Goal: Information Seeking & Learning: Understand process/instructions

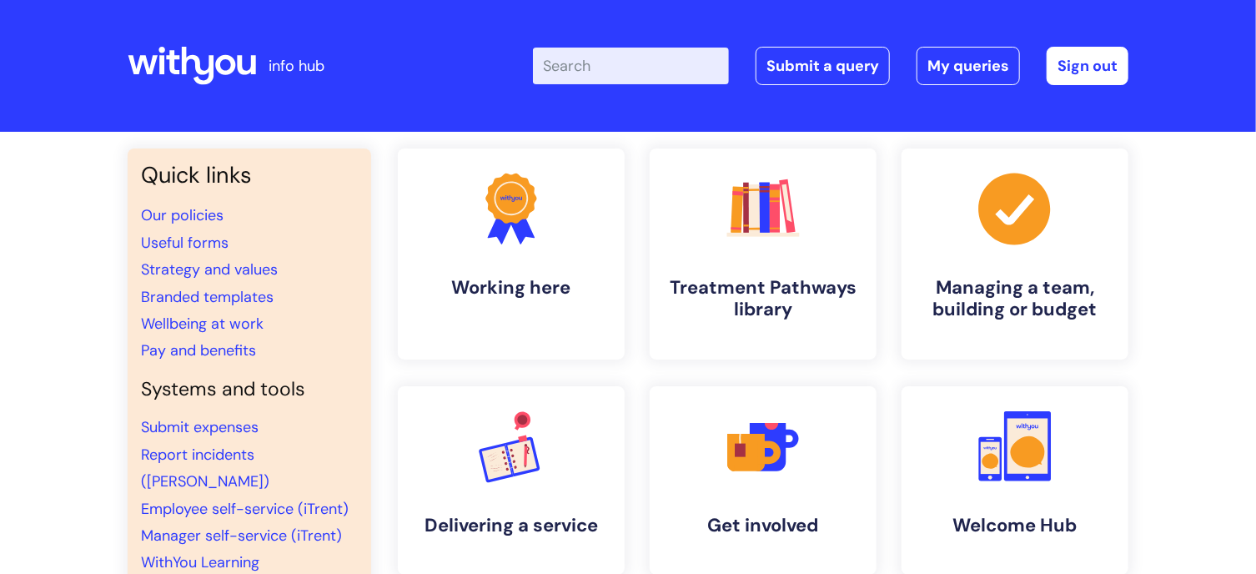
click at [580, 75] on input "Enter your search term here..." at bounding box center [631, 66] width 196 height 37
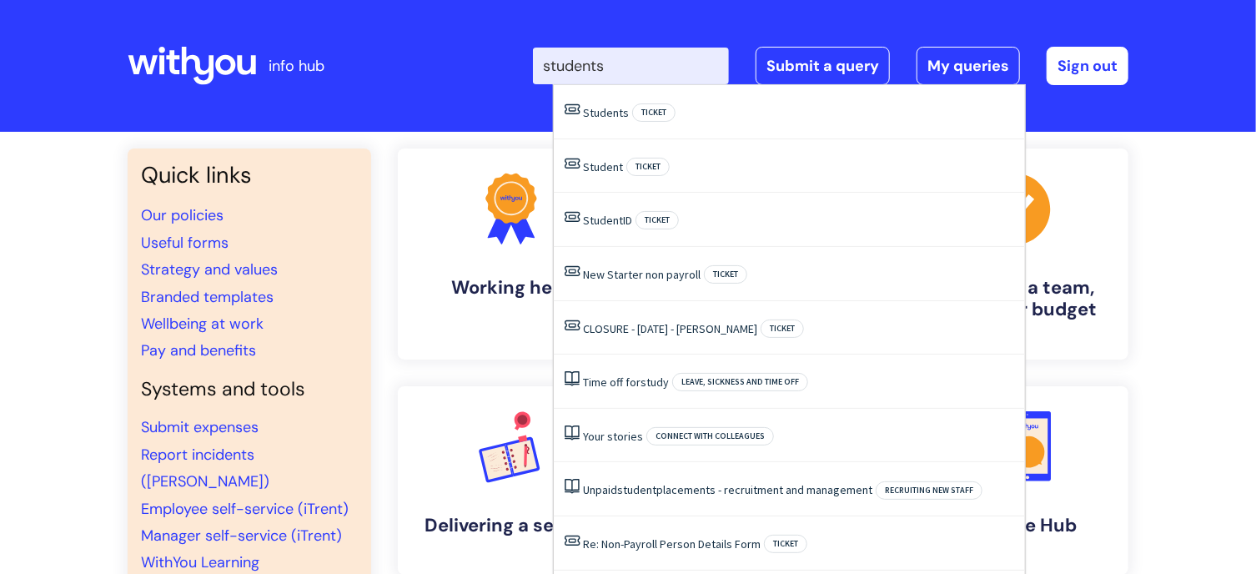
type input "students"
click button "Search" at bounding box center [0, 0] width 0 height 0
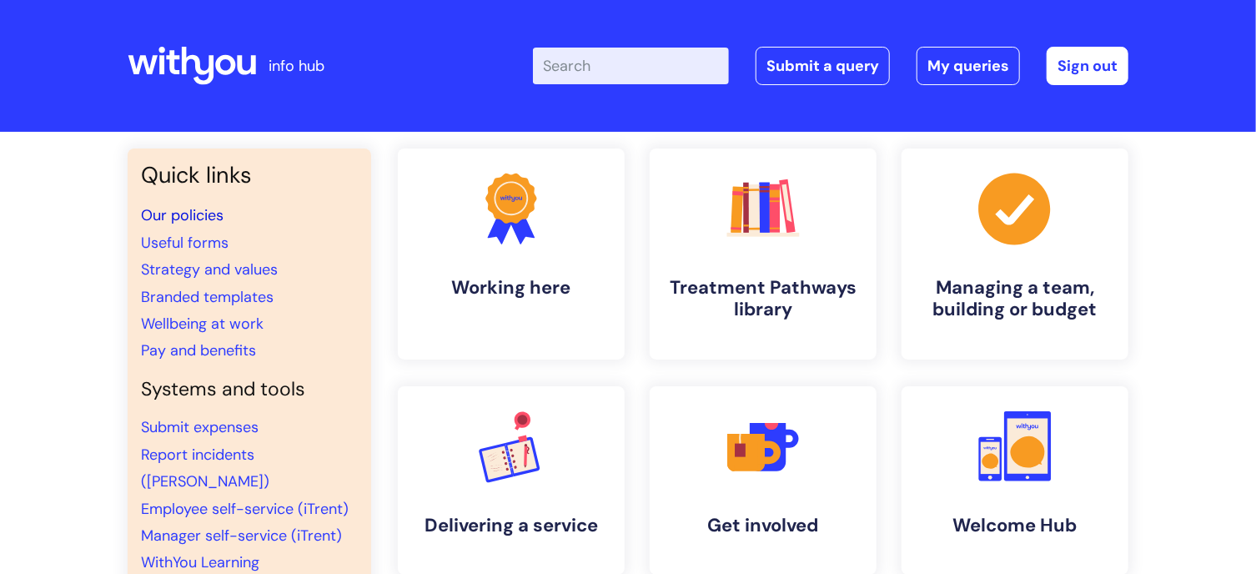
click at [198, 213] on link "Our policies" at bounding box center [182, 215] width 83 height 20
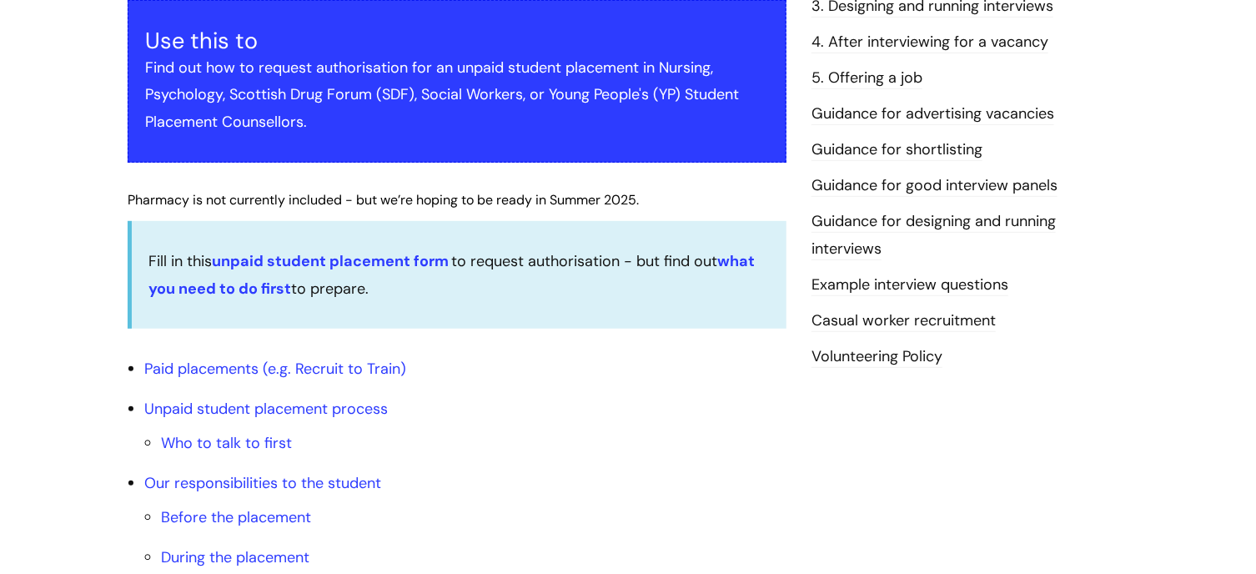
scroll to position [417, 0]
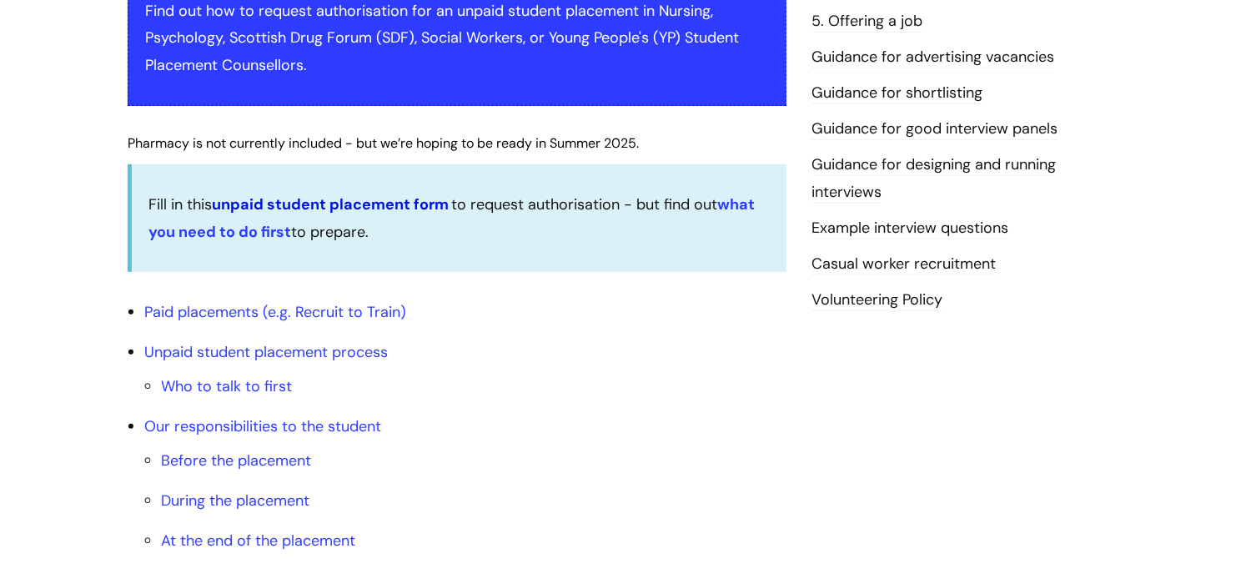
click at [348, 203] on link "unpaid student placement form" at bounding box center [330, 204] width 237 height 20
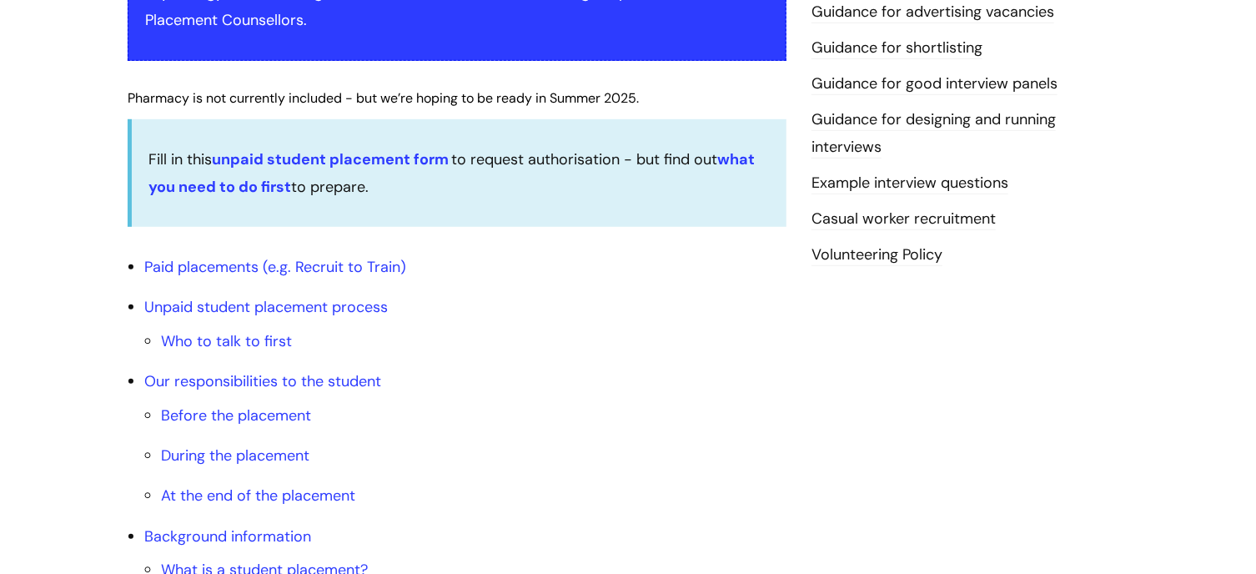
scroll to position [500, 0]
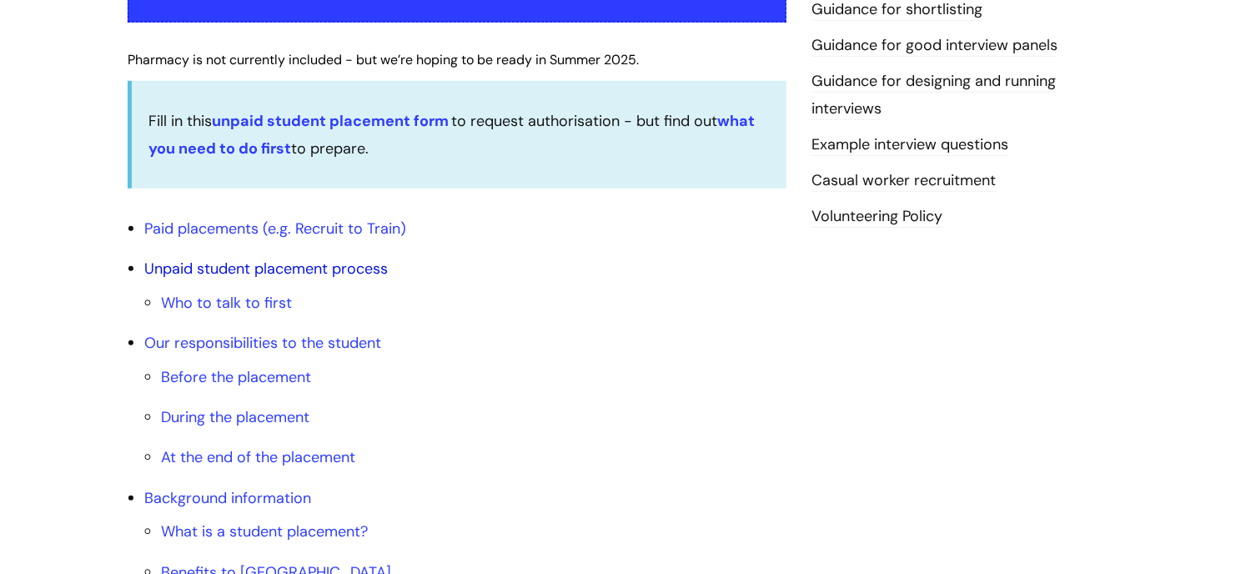
click at [255, 270] on link "Unpaid student placement process" at bounding box center [265, 268] width 243 height 20
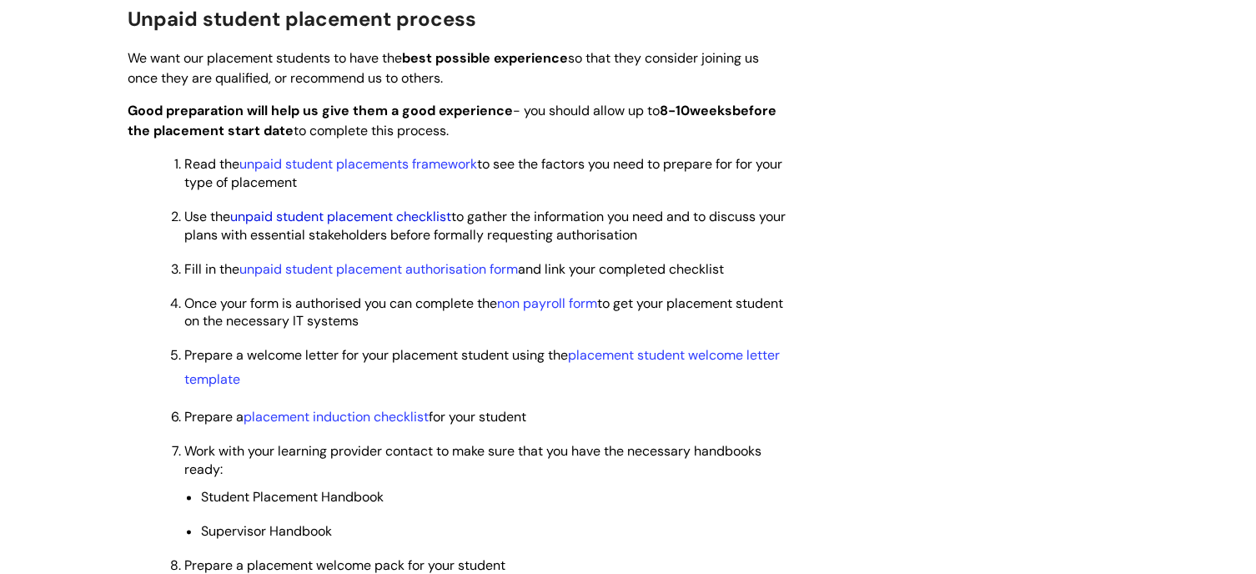
click at [340, 210] on link "unpaid student placement checklist" at bounding box center [340, 217] width 221 height 18
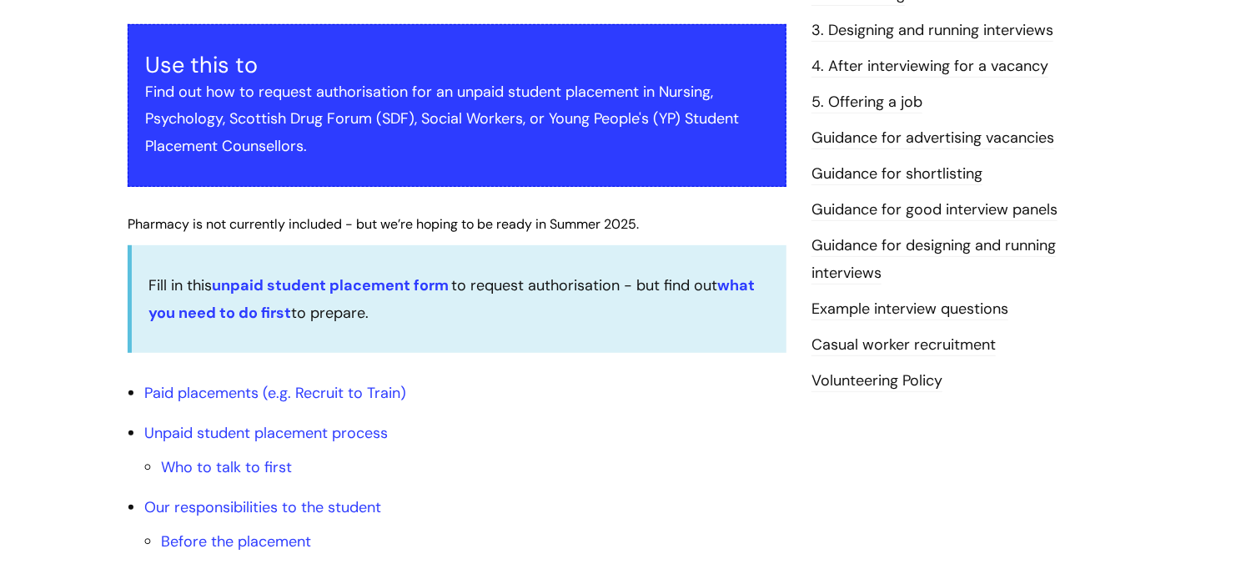
scroll to position [584, 0]
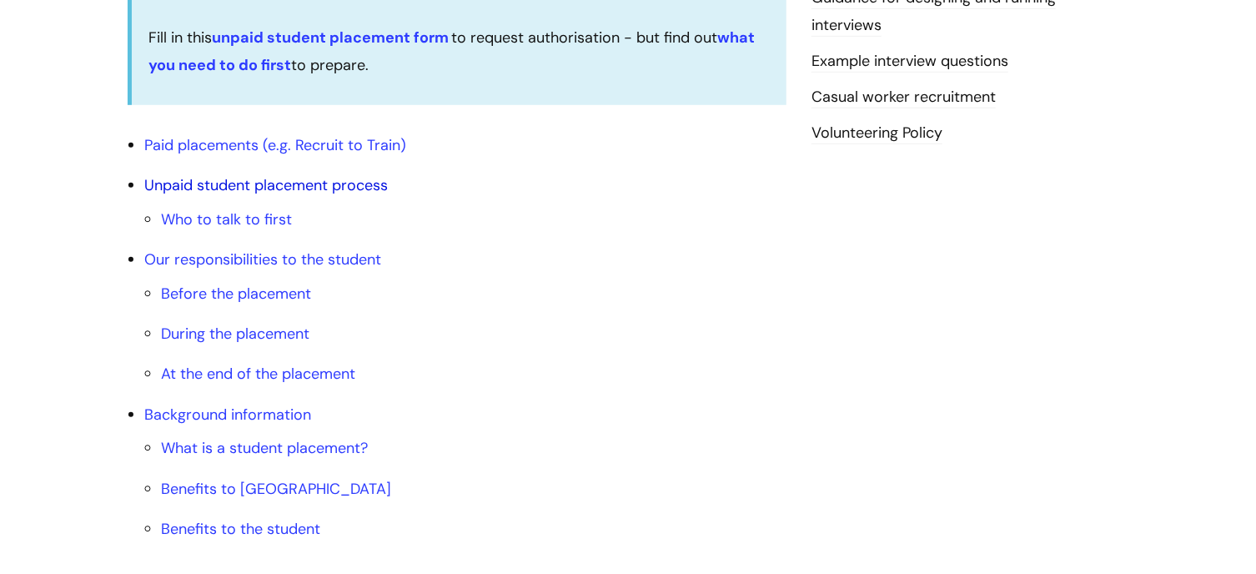
click at [253, 181] on link "Unpaid student placement process" at bounding box center [265, 185] width 243 height 20
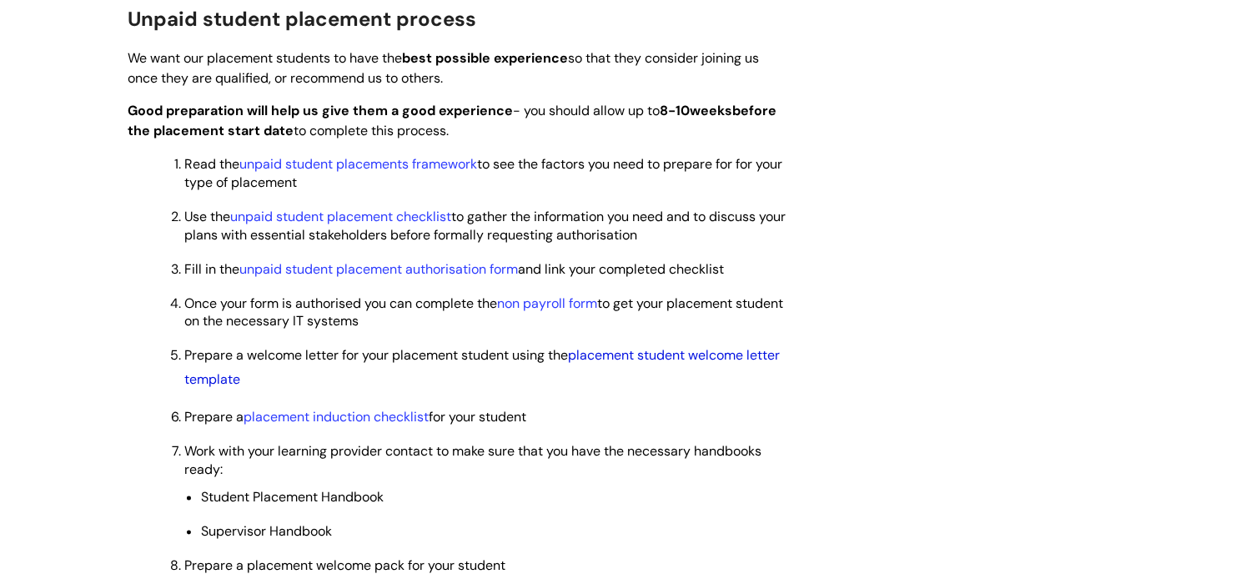
click at [614, 356] on link "placement student welcome letter template" at bounding box center [481, 368] width 595 height 42
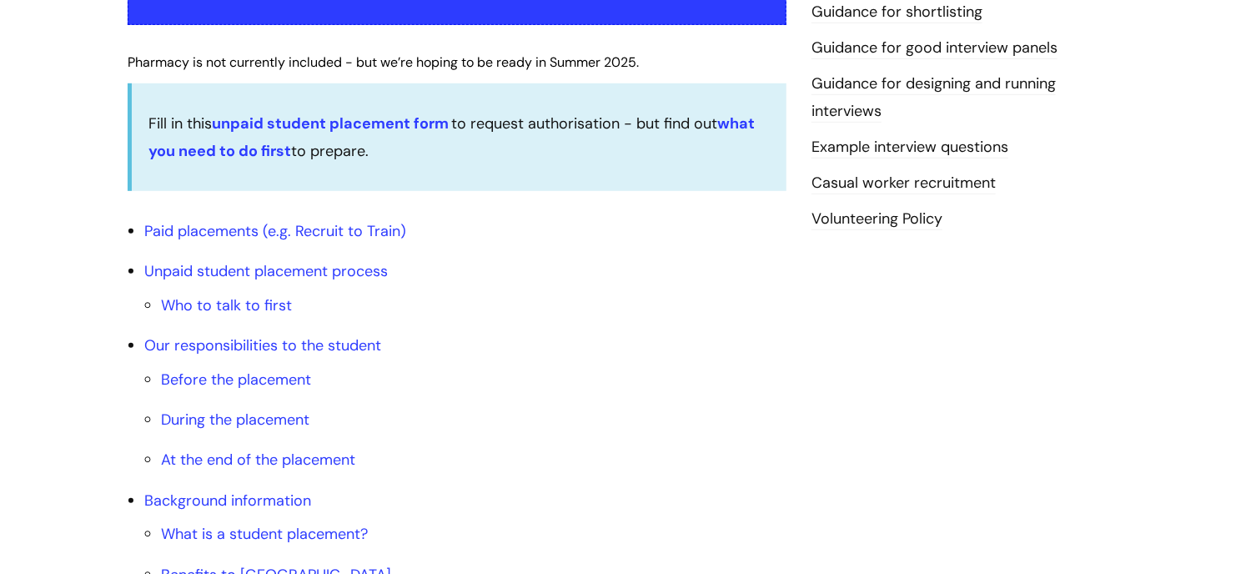
scroll to position [500, 0]
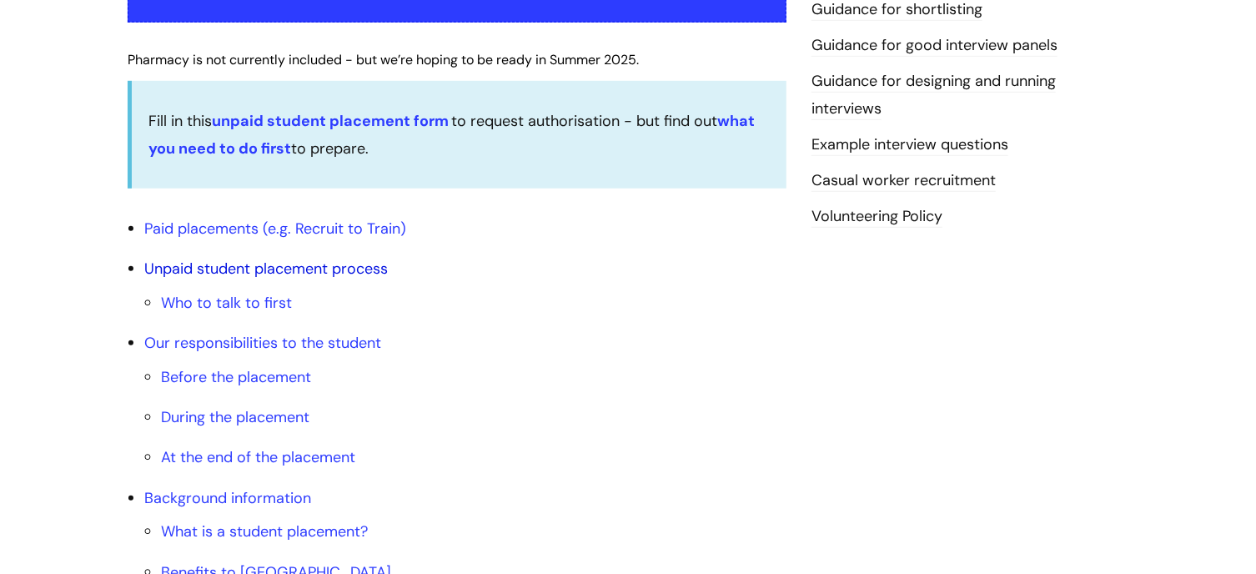
click at [234, 261] on link "Unpaid student placement process" at bounding box center [265, 268] width 243 height 20
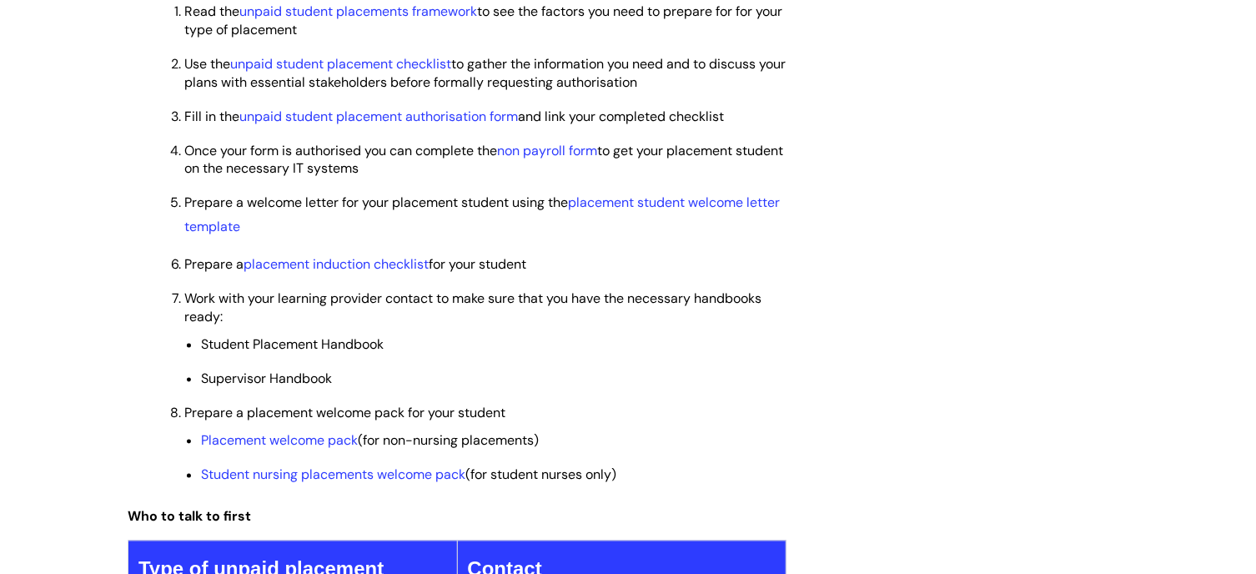
scroll to position [1425, 0]
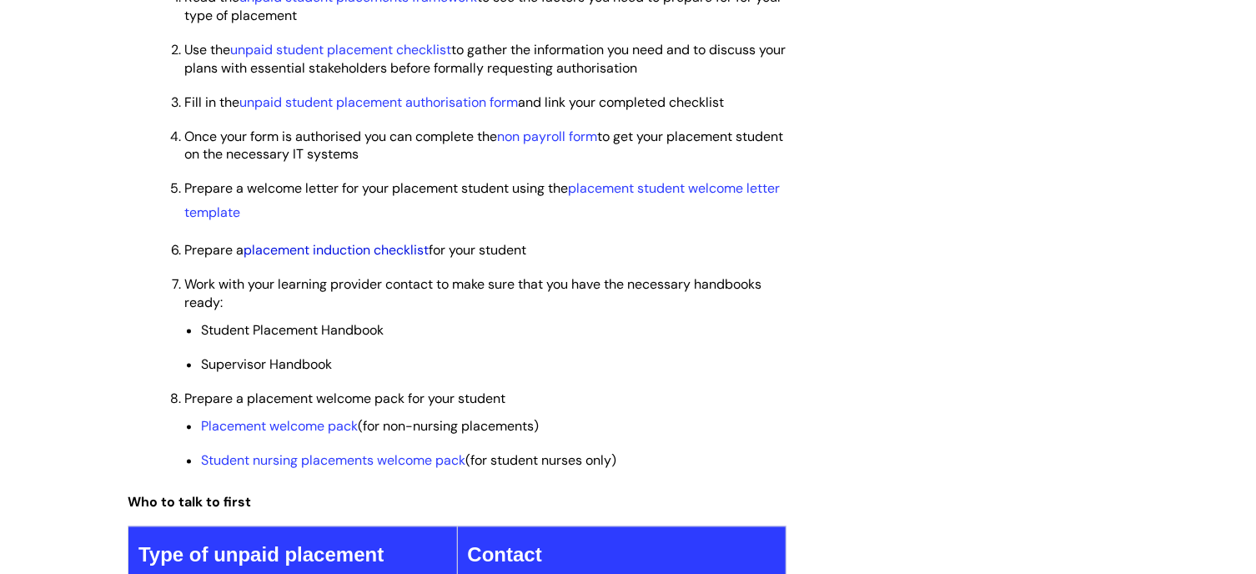
click at [314, 253] on link "placement induction checklist" at bounding box center [335, 251] width 185 height 18
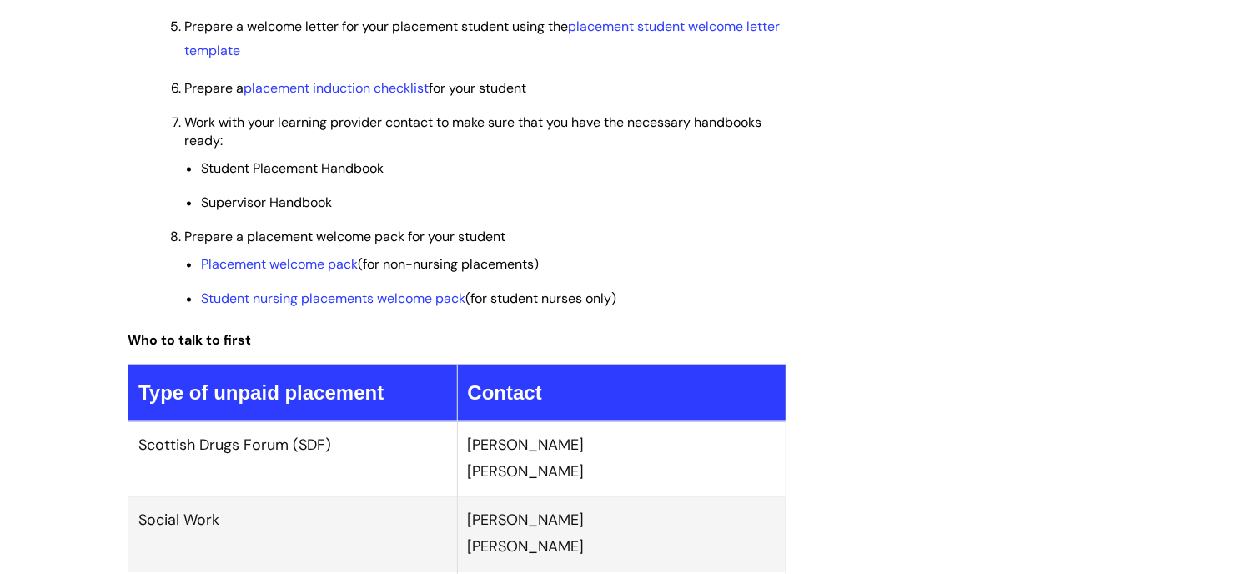
scroll to position [1584, 0]
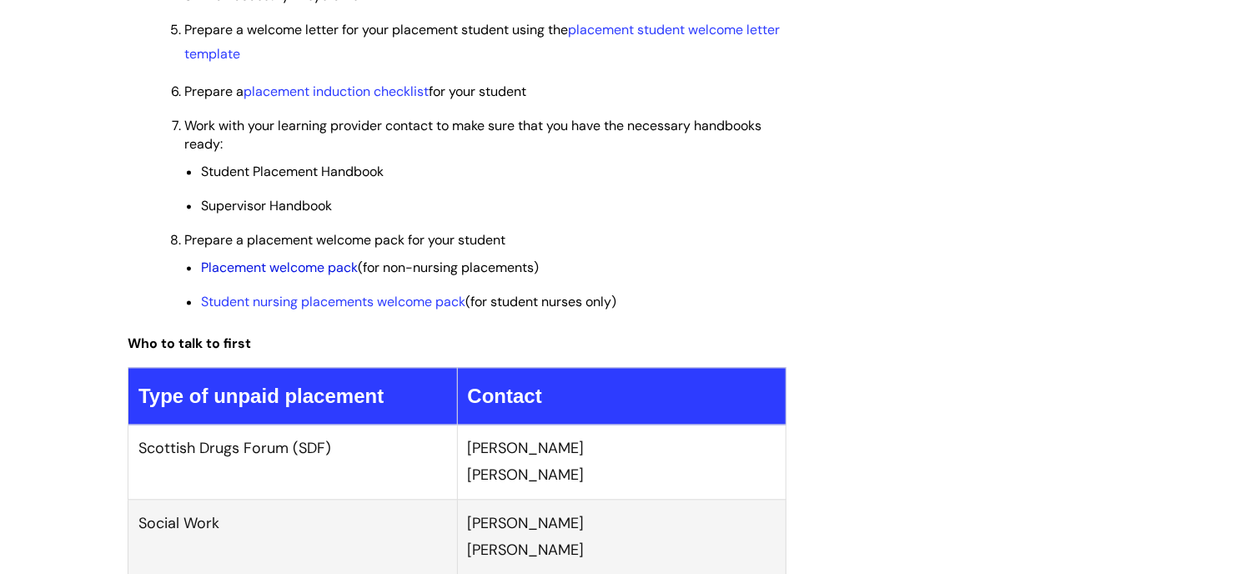
click at [280, 276] on link "Placement welcome pack" at bounding box center [279, 267] width 157 height 18
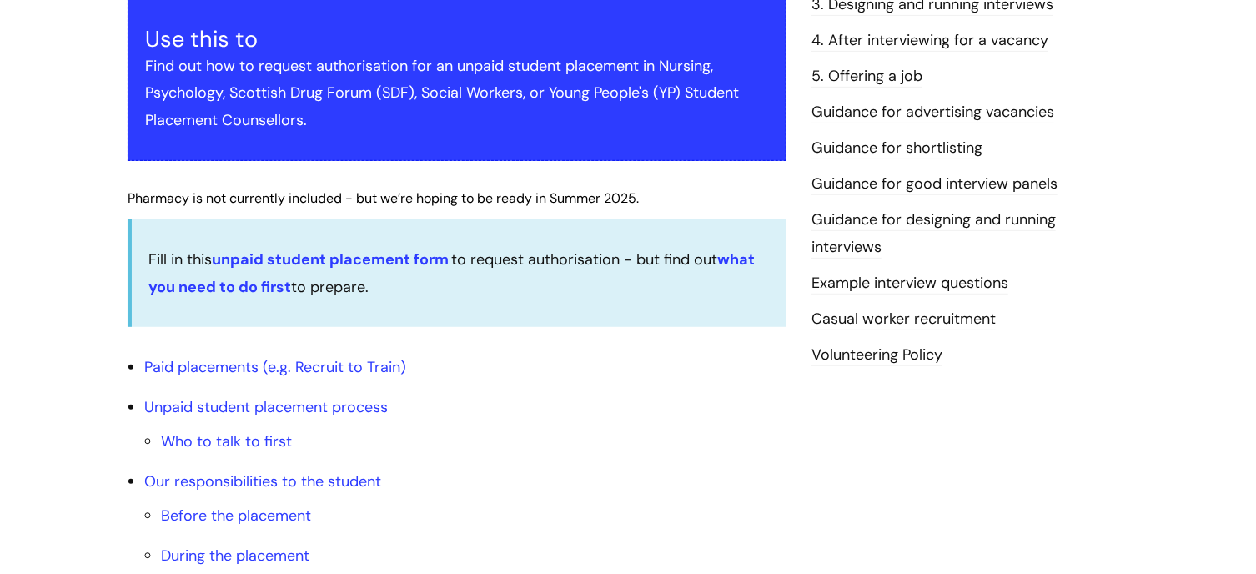
scroll to position [334, 0]
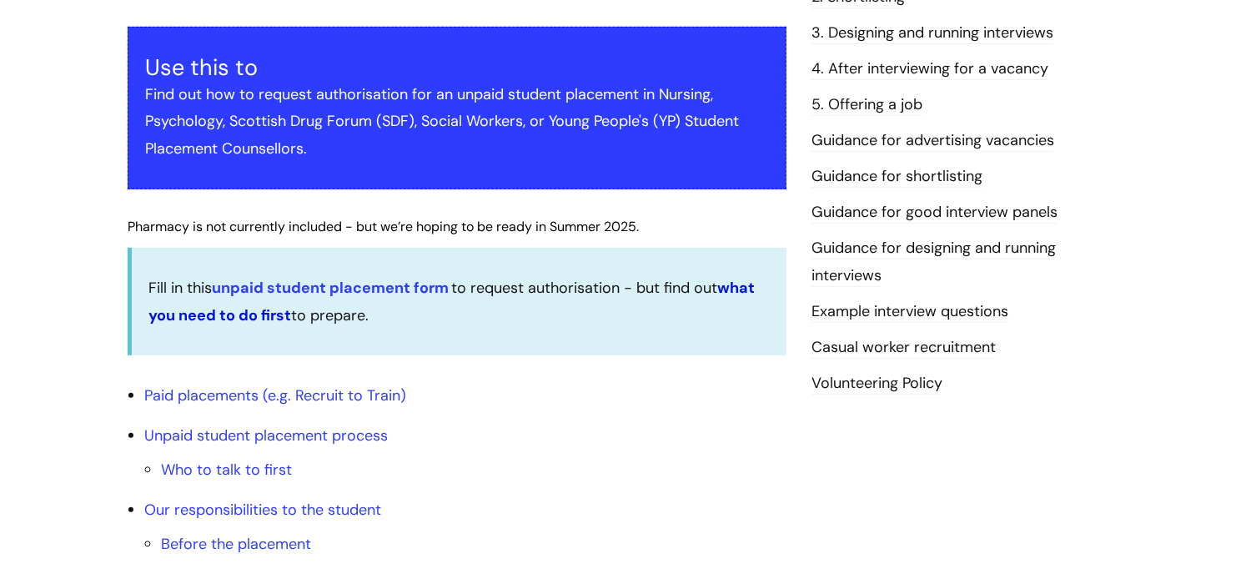
click at [734, 286] on strong "what you need to do first" at bounding box center [451, 301] width 607 height 47
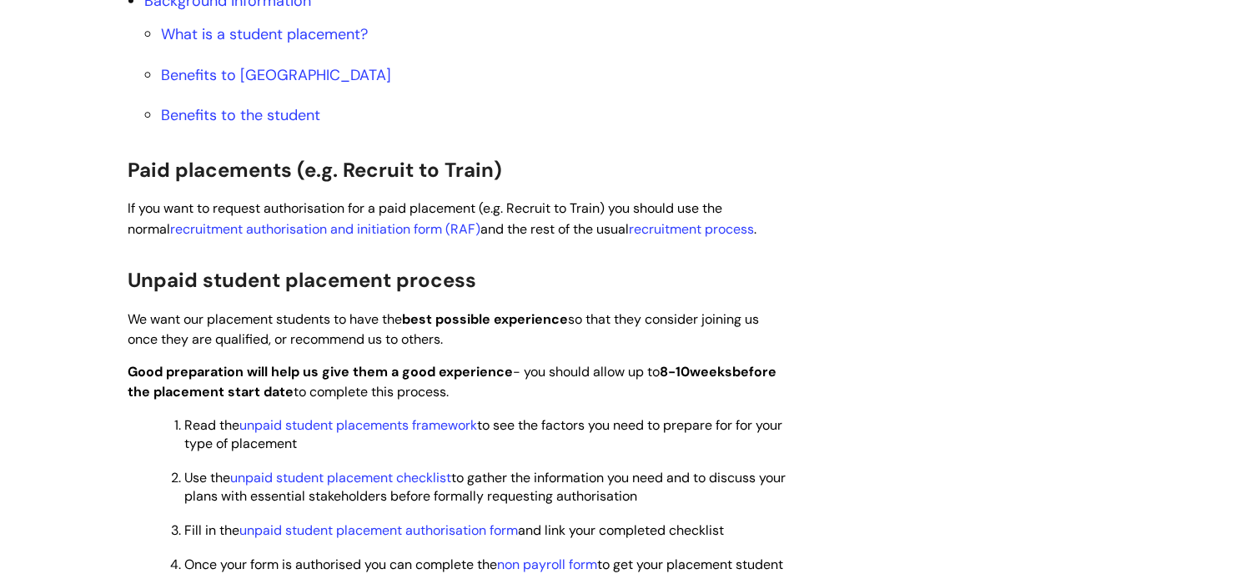
scroll to position [1084, 0]
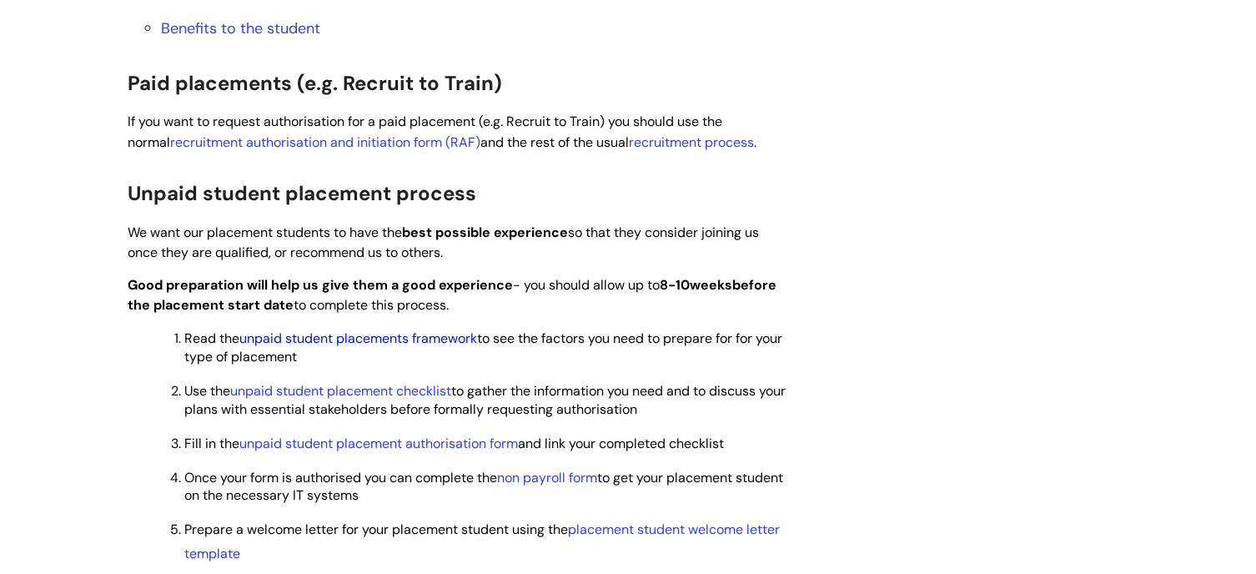
click at [340, 338] on link "unpaid student placements framework" at bounding box center [358, 338] width 238 height 18
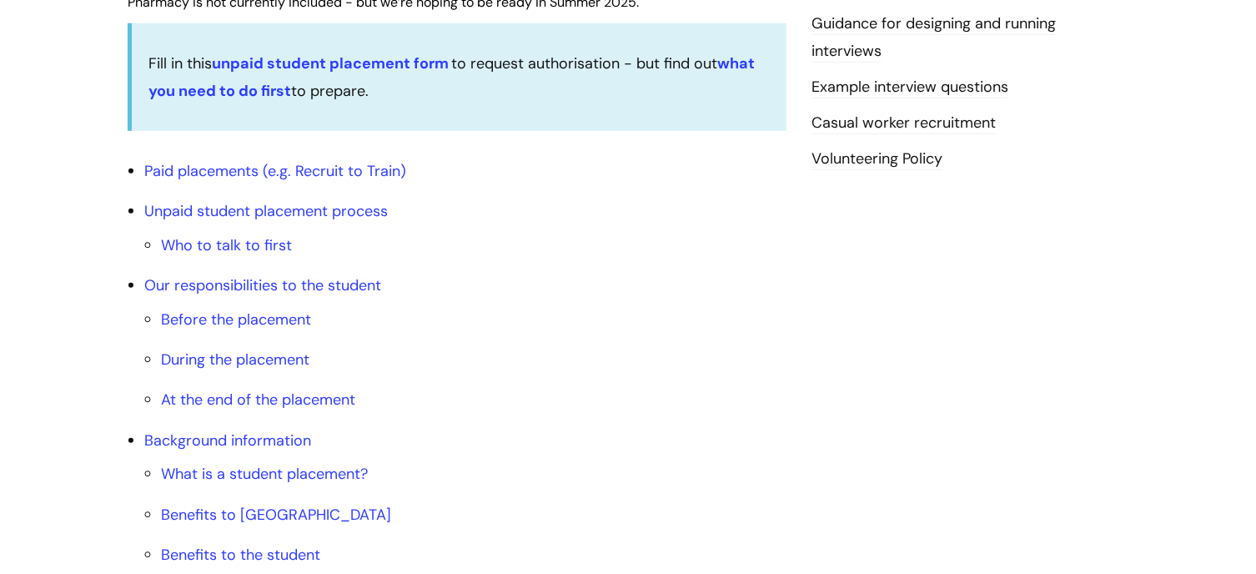
scroll to position [584, 0]
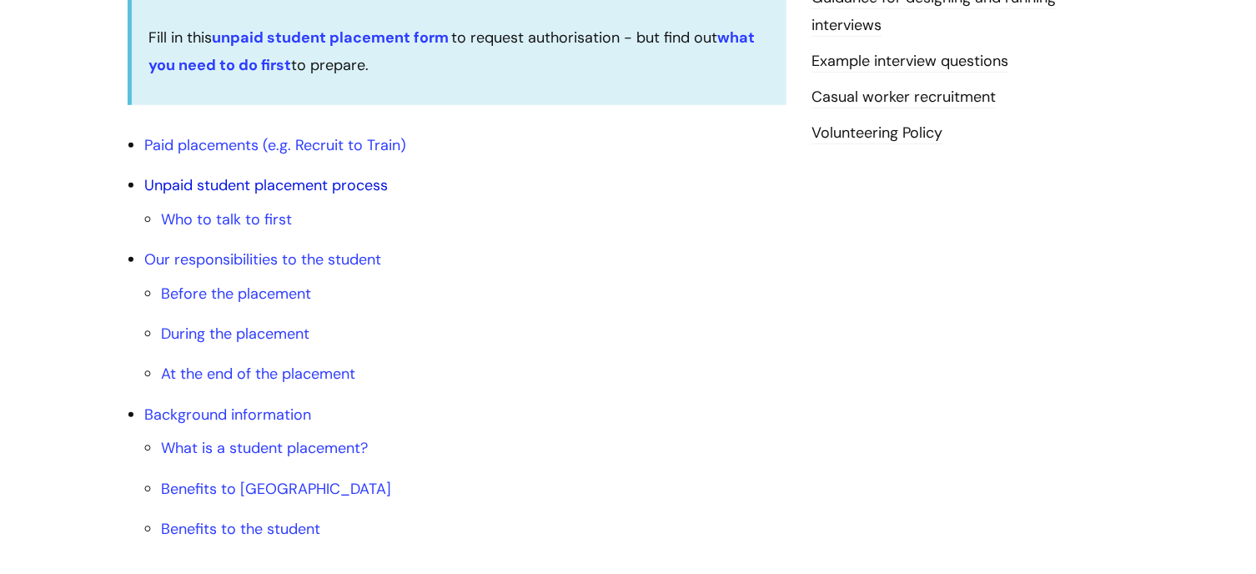
click at [225, 191] on link "Unpaid student placement process" at bounding box center [265, 185] width 243 height 20
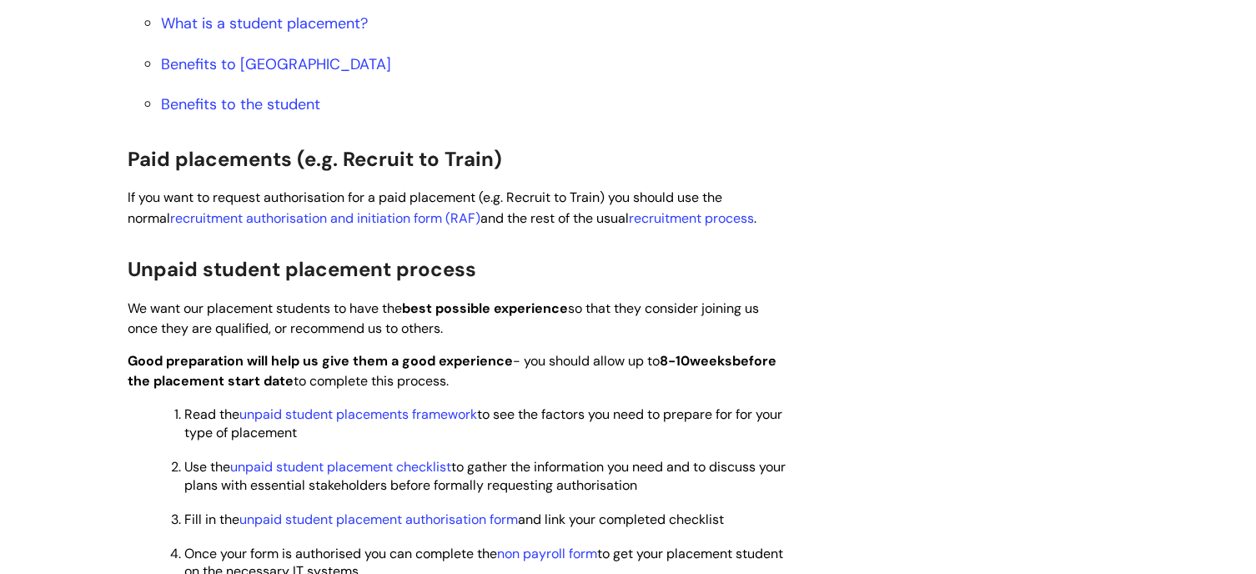
scroll to position [508, 0]
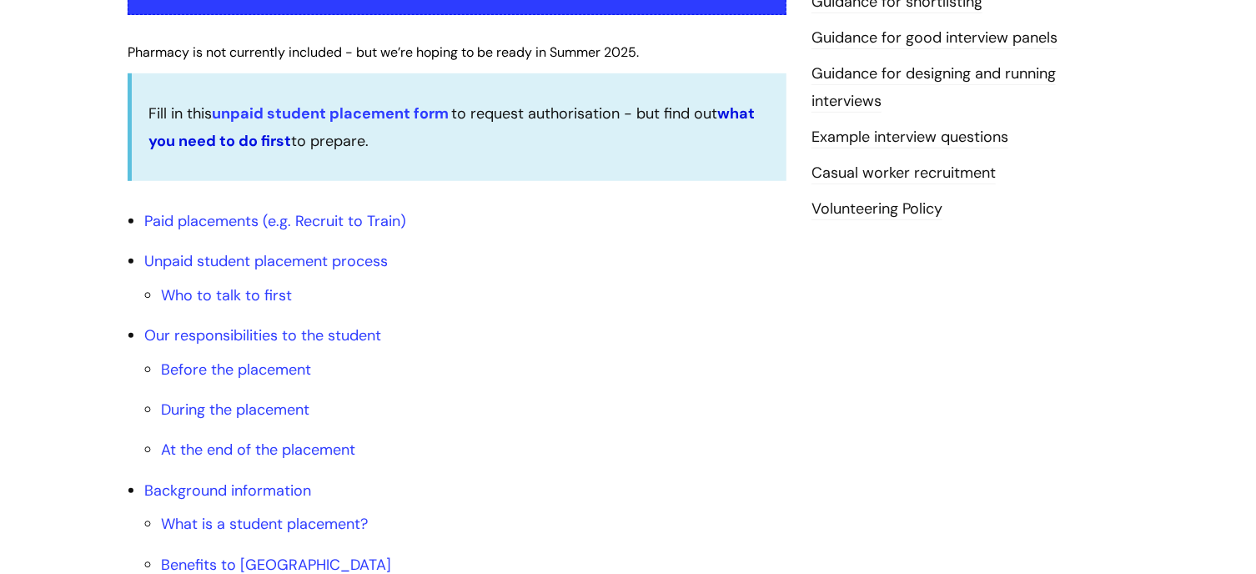
click at [240, 137] on strong "what you need to do first" at bounding box center [451, 126] width 607 height 47
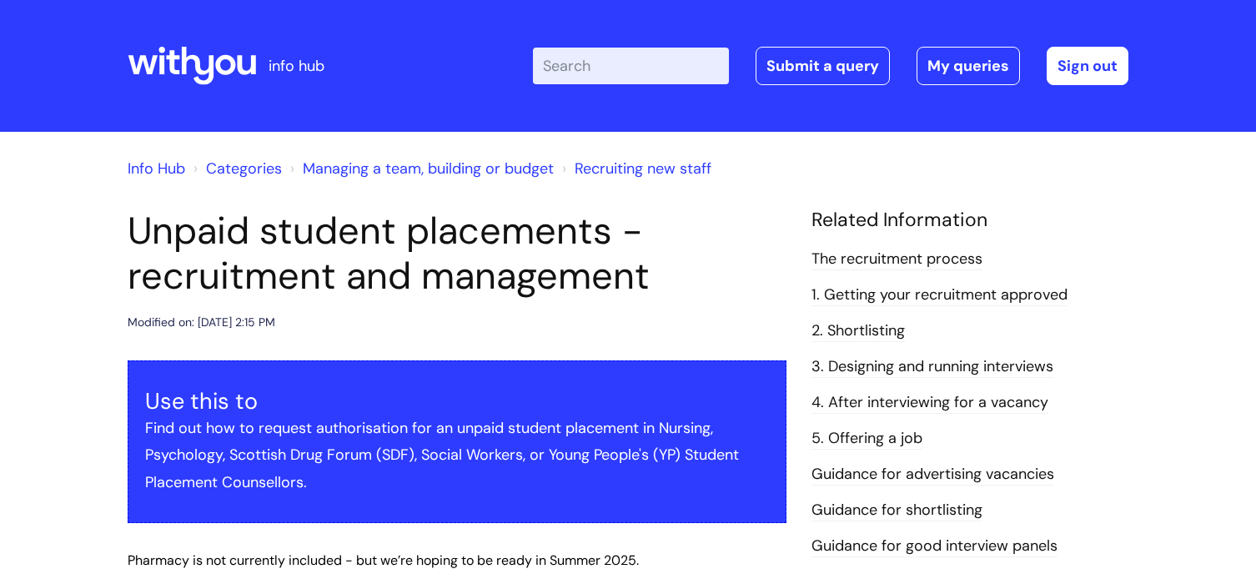
scroll to position [508, 0]
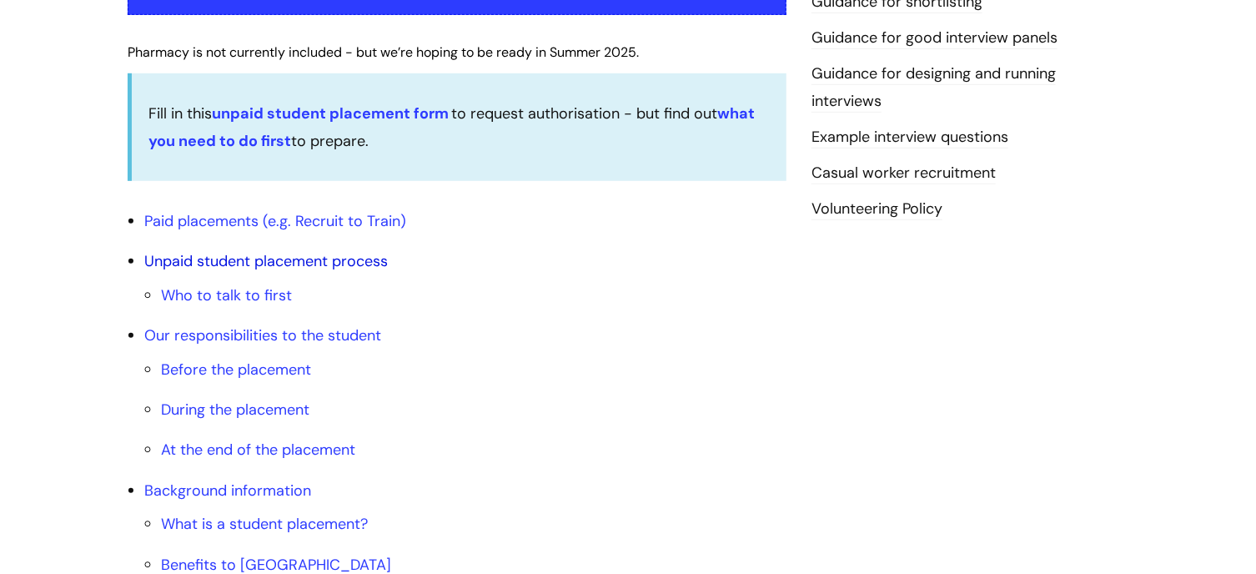
click at [251, 268] on link "Unpaid student placement process" at bounding box center [265, 261] width 243 height 20
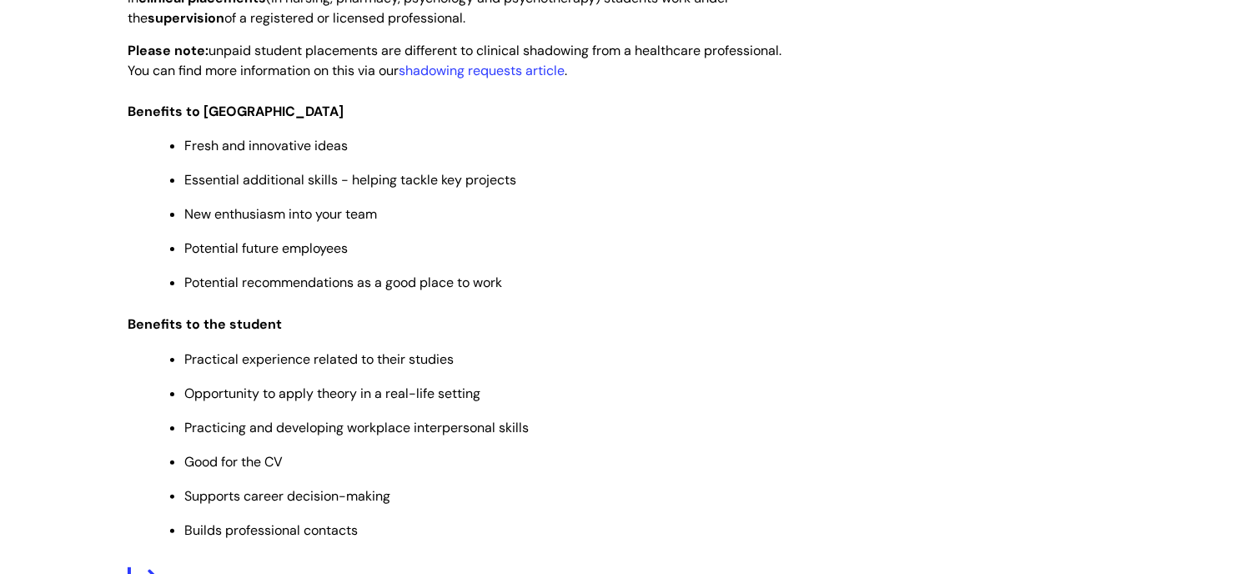
scroll to position [3093, 0]
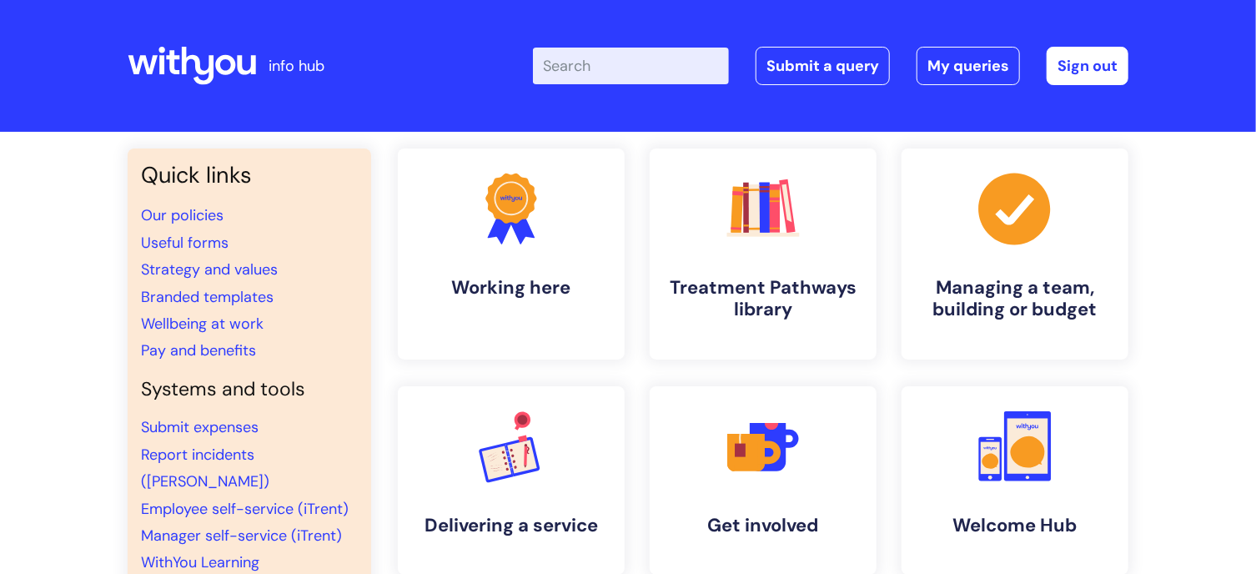
click at [627, 66] on input "Enter your search term here..." at bounding box center [631, 66] width 196 height 37
paste input "Placement Approval Form"
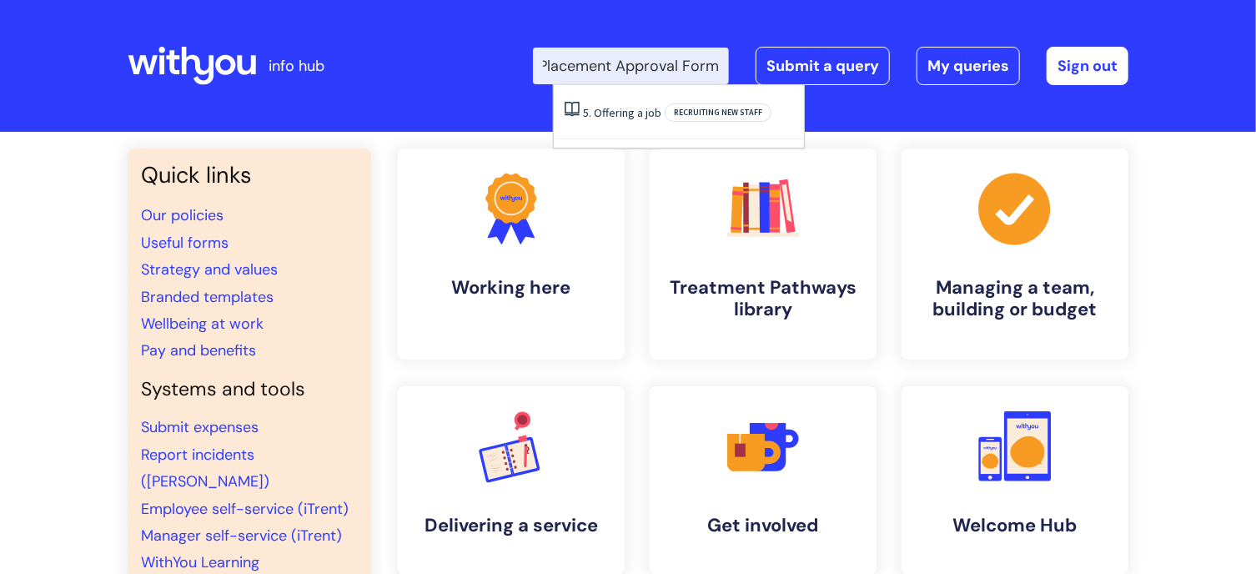
type input "Placement Approval Form"
click button "Search" at bounding box center [0, 0] width 0 height 0
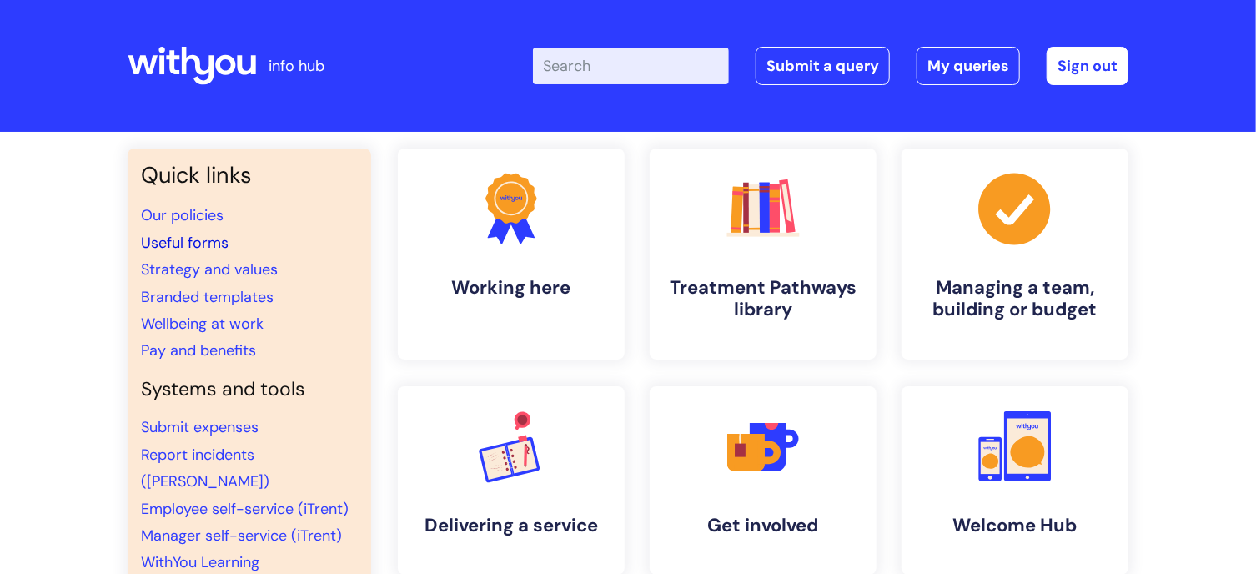
click at [198, 236] on link "Useful forms" at bounding box center [185, 243] width 88 height 20
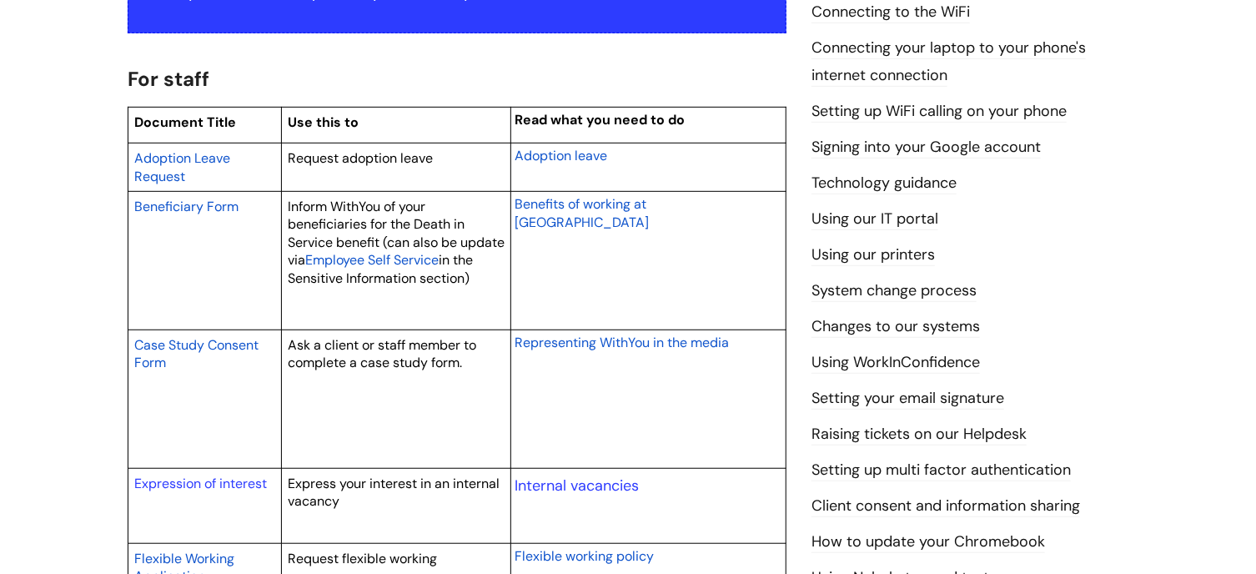
scroll to position [167, 0]
